Goal: Task Accomplishment & Management: Complete application form

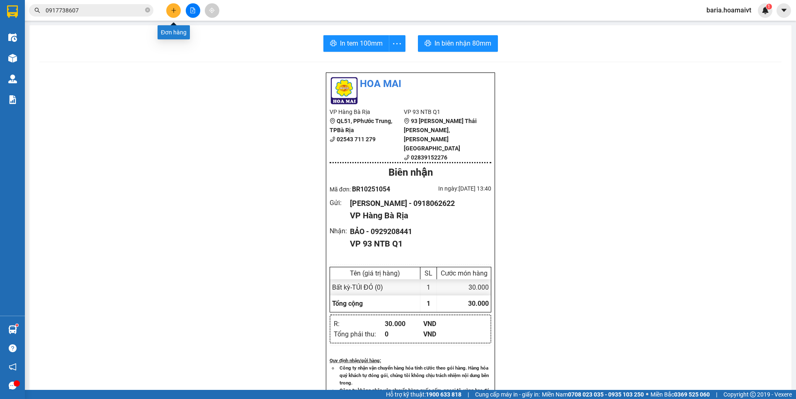
click at [175, 12] on icon "plus" at bounding box center [174, 10] width 6 height 6
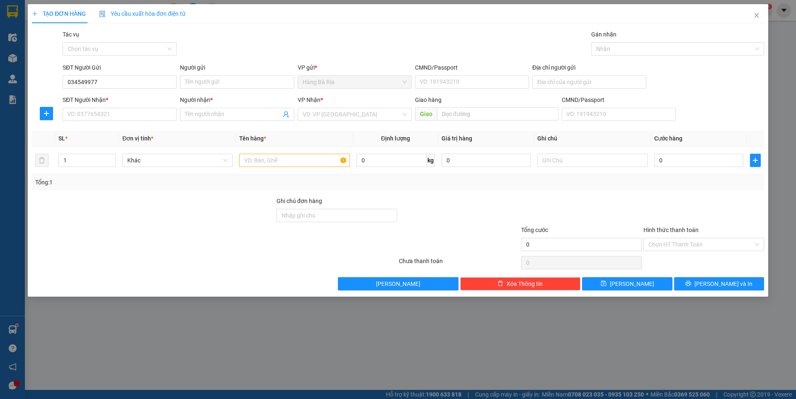
type input "0345499779"
click at [116, 98] on div "0345499779 - [PERSON_NAME]" at bounding box center [120, 98] width 104 height 9
type input "HIỂN"
type input "027185001034"
type input "0987330611"
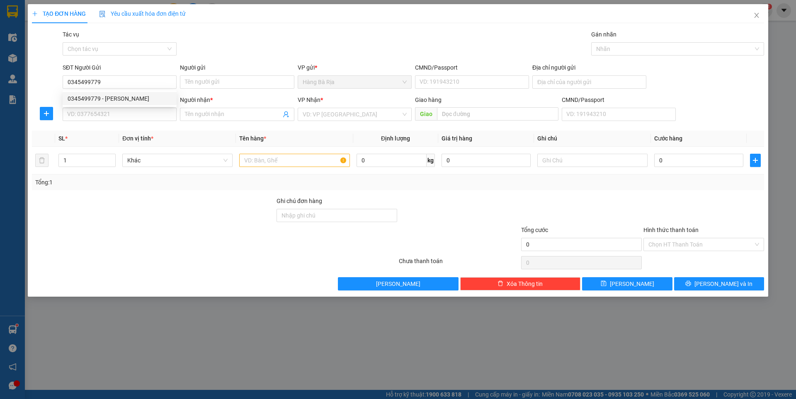
type input "TIÊN"
type input "0345499779"
click at [280, 160] on input "text" at bounding box center [294, 160] width 110 height 13
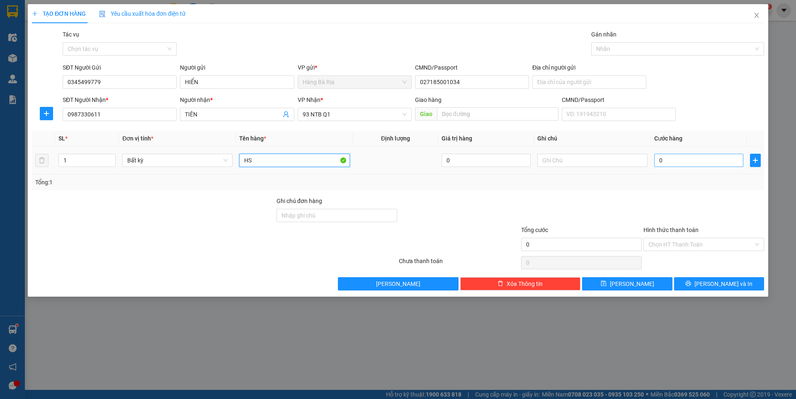
type input "HS"
click at [685, 163] on input "0" at bounding box center [699, 160] width 89 height 13
type input "3"
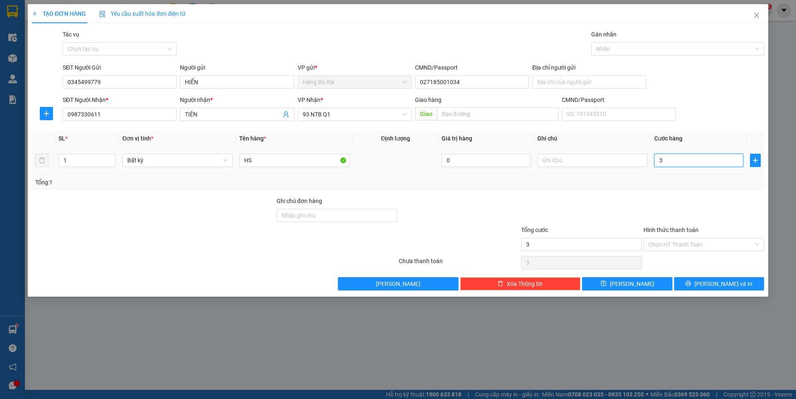
type input "30"
click at [704, 245] on input "Hình thức thanh toán" at bounding box center [701, 244] width 105 height 12
type input "30.000"
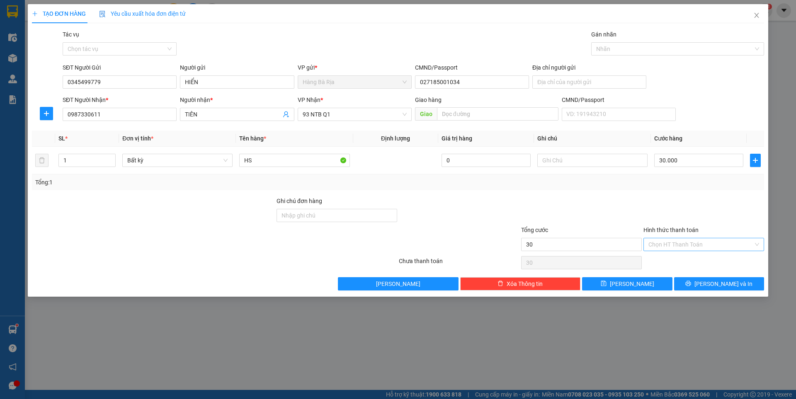
type input "30.000"
click at [677, 260] on div "Tại văn phòng" at bounding box center [704, 261] width 111 height 9
type input "0"
click at [691, 283] on icon "printer" at bounding box center [688, 283] width 5 height 5
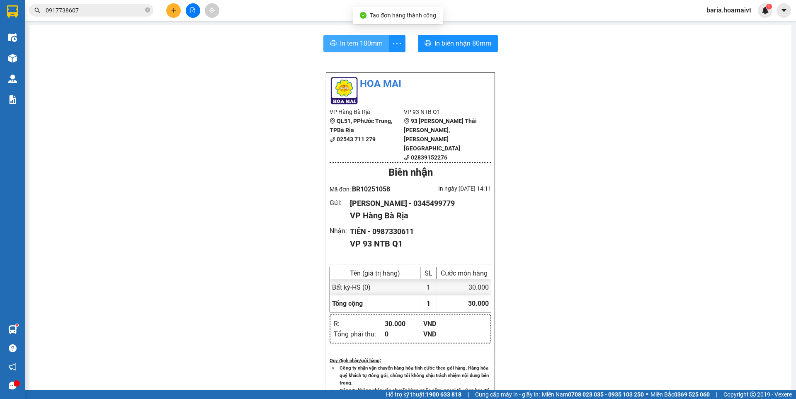
click at [353, 40] on span "In tem 100mm" at bounding box center [361, 43] width 43 height 10
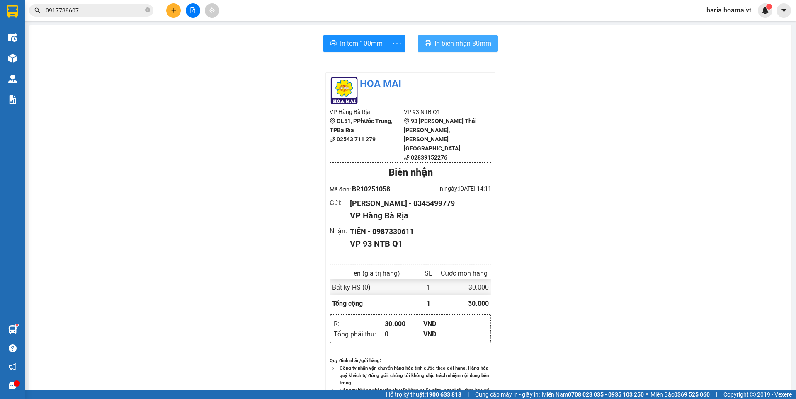
click at [468, 41] on span "In biên nhận 80mm" at bounding box center [463, 43] width 57 height 10
click at [122, 12] on input "0917738607" at bounding box center [95, 10] width 98 height 9
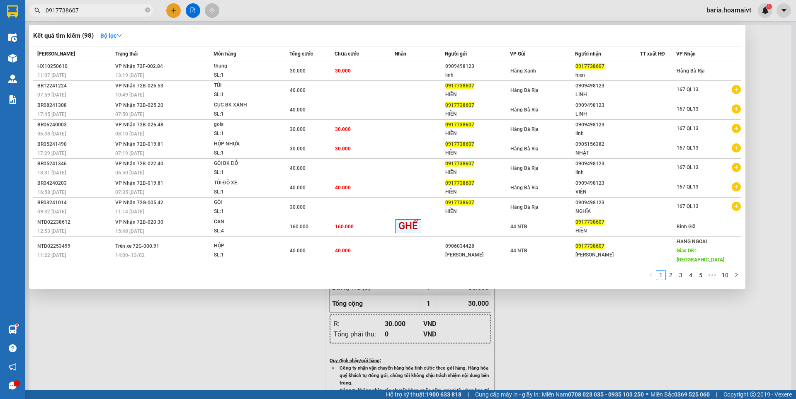
click at [122, 12] on input "0917738607" at bounding box center [95, 10] width 98 height 9
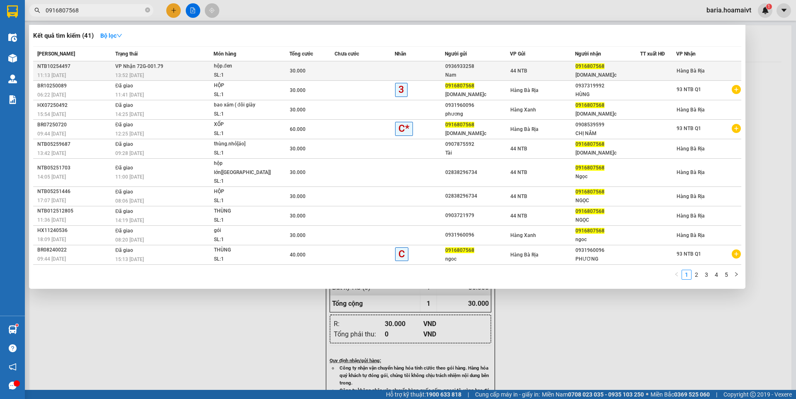
type input "0916807568"
click at [261, 68] on div "hộp.đen" at bounding box center [245, 66] width 62 height 9
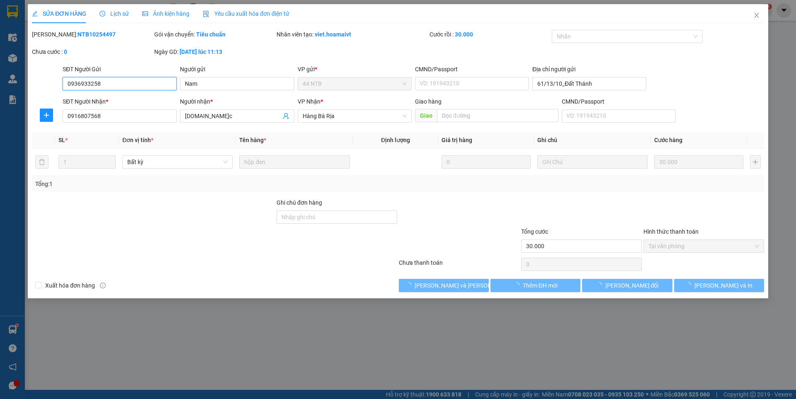
type input "0936933258"
type input "Nam"
type input "61/13/10_Đất Thánh"
type input "0916807568"
type input "[DOMAIN_NAME]̣c"
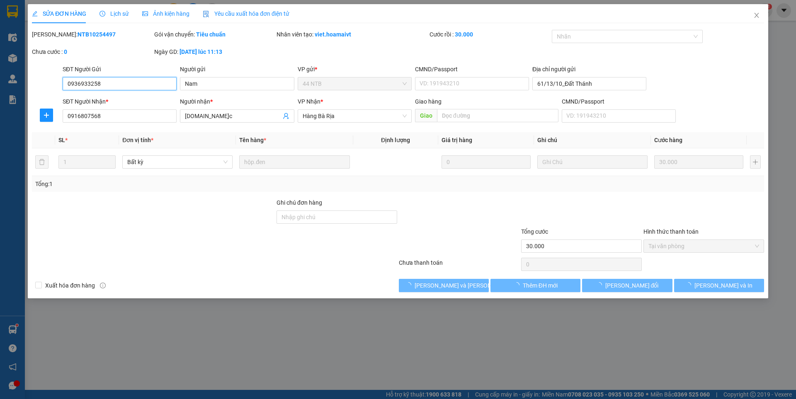
type input "30.000"
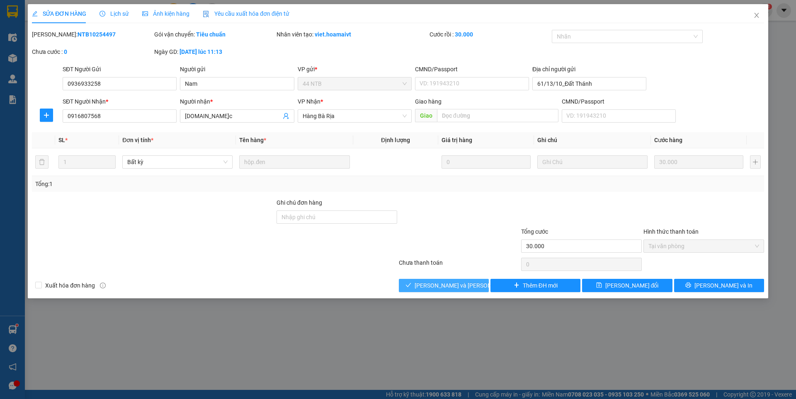
click at [466, 284] on span "[PERSON_NAME] và [PERSON_NAME] hàng" at bounding box center [471, 285] width 112 height 9
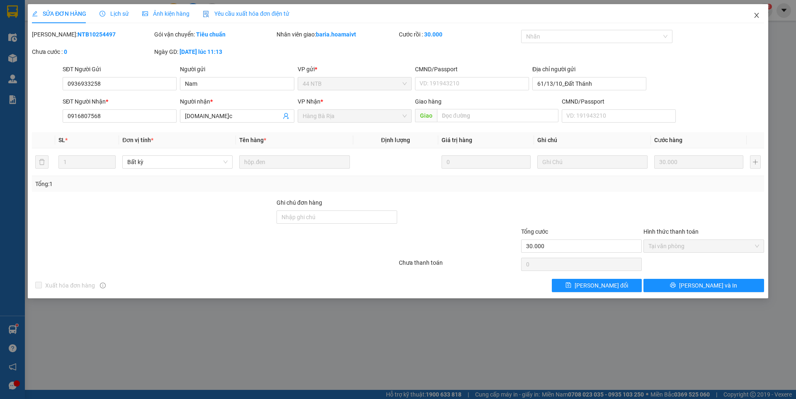
click at [758, 12] on span "Close" at bounding box center [756, 15] width 23 height 23
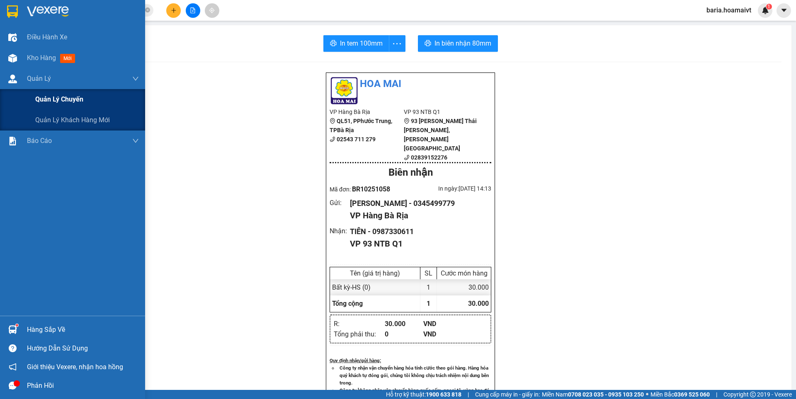
drag, startPoint x: 57, startPoint y: 97, endPoint x: 66, endPoint y: 97, distance: 8.7
click at [66, 97] on span "Quản lý chuyến" at bounding box center [59, 99] width 48 height 10
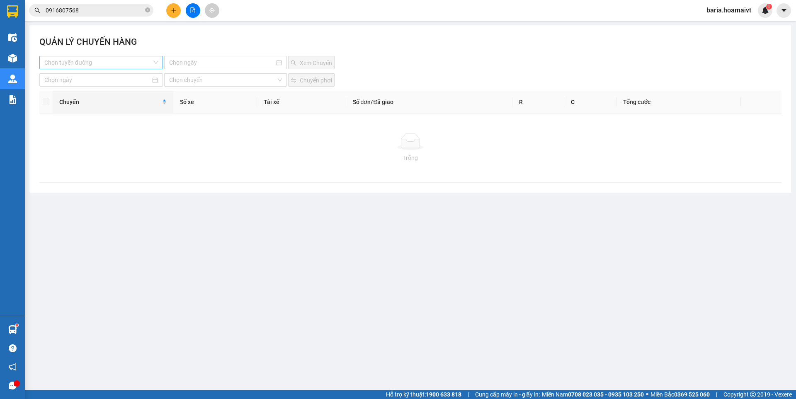
click at [110, 59] on input "search" at bounding box center [98, 62] width 108 height 12
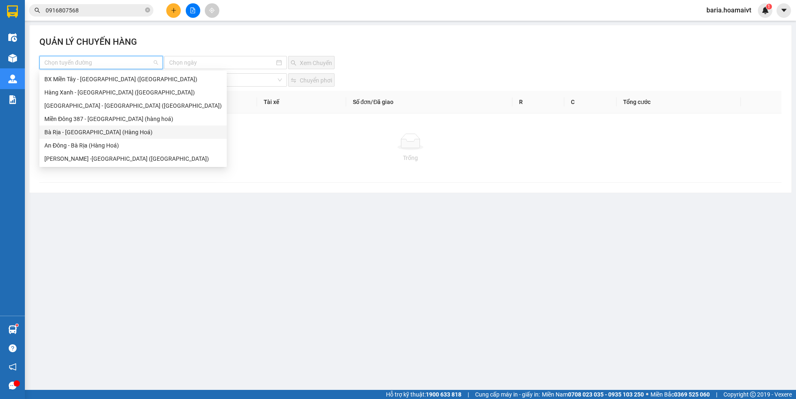
drag, startPoint x: 68, startPoint y: 136, endPoint x: 171, endPoint y: 101, distance: 109.1
click at [68, 136] on div "Bà Rịa - [GEOGRAPHIC_DATA] (Hàng Hoá)" at bounding box center [133, 132] width 178 height 9
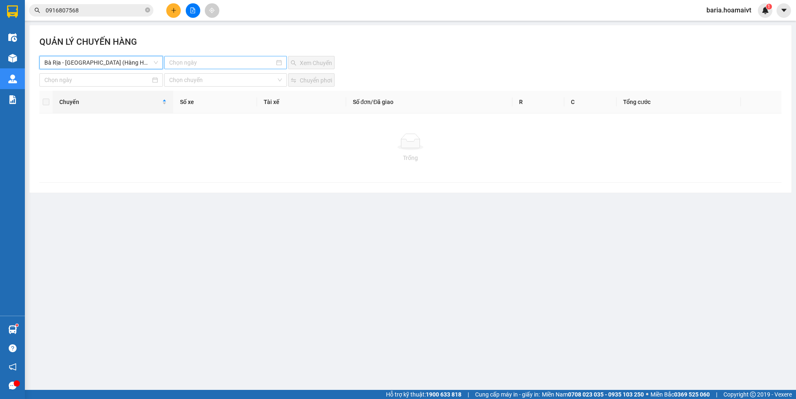
click at [187, 66] on input at bounding box center [221, 62] width 105 height 9
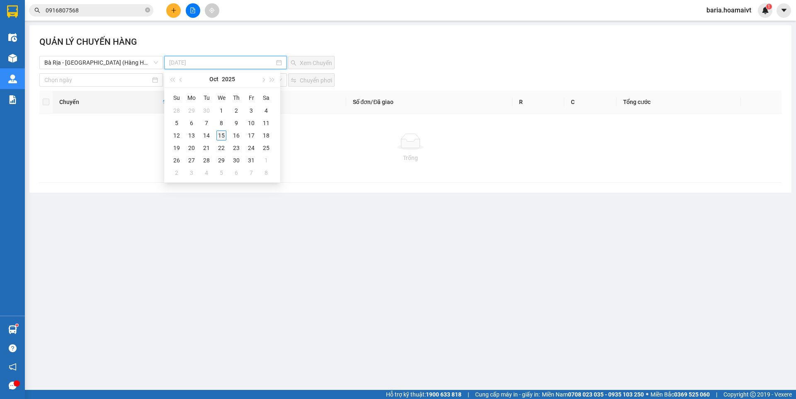
type input "[DATE]"
click at [223, 138] on div "15" at bounding box center [222, 136] width 10 height 10
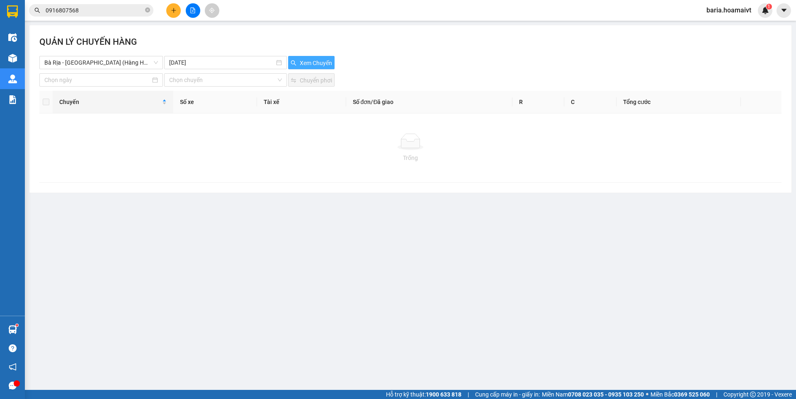
click at [316, 65] on span "Xem Chuyến" at bounding box center [316, 62] width 32 height 9
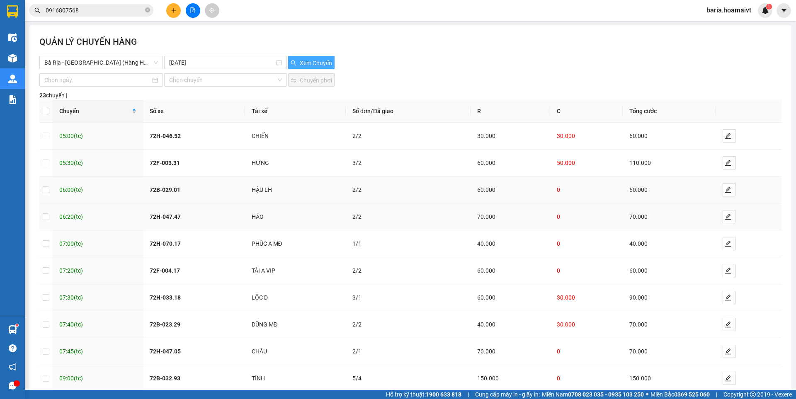
scroll to position [46, 0]
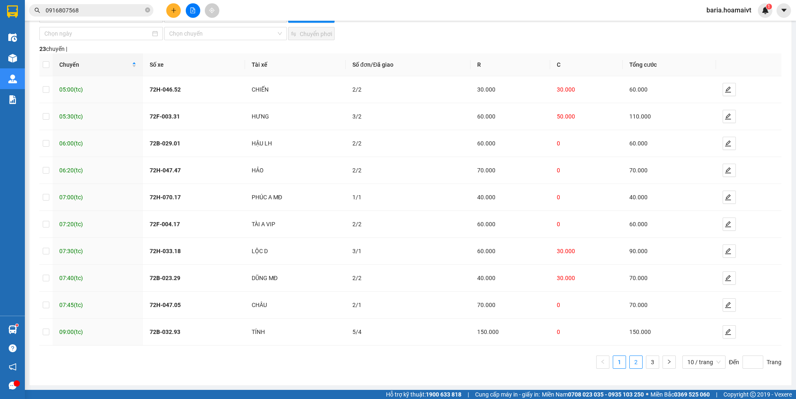
click at [632, 366] on link "2" at bounding box center [636, 362] width 12 height 12
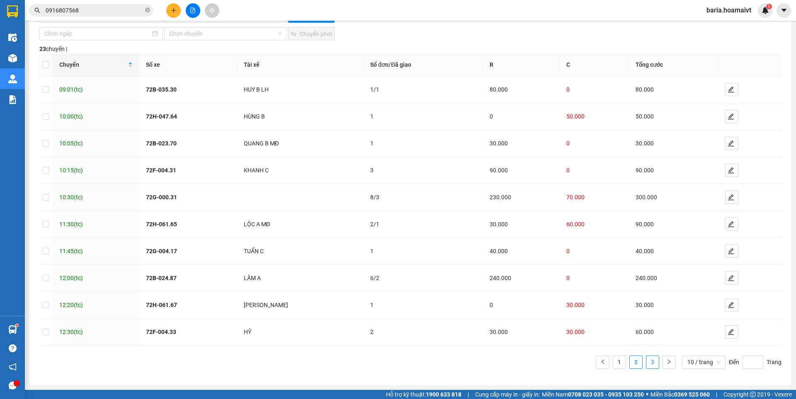
click at [647, 362] on link "3" at bounding box center [653, 362] width 12 height 12
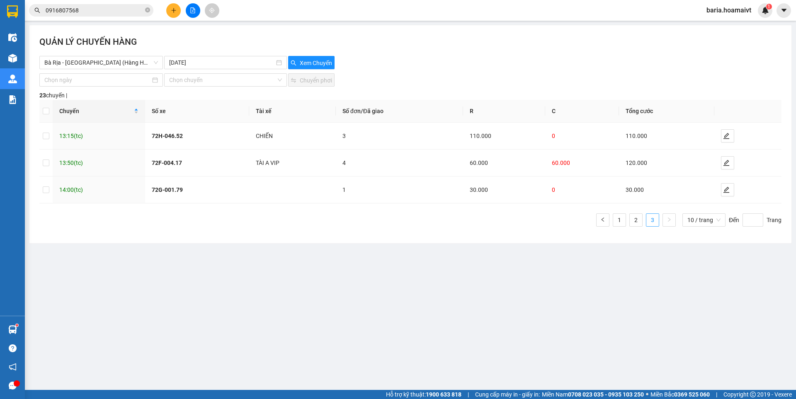
scroll to position [0, 0]
